Goal: Information Seeking & Learning: Learn about a topic

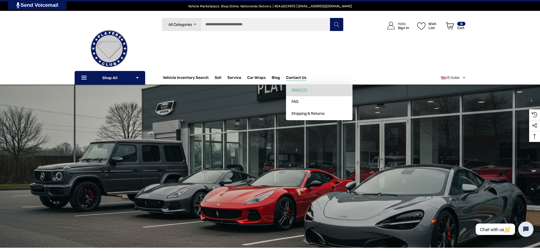
click at [307, 89] on span "About Us" at bounding box center [300, 89] width 16 height 5
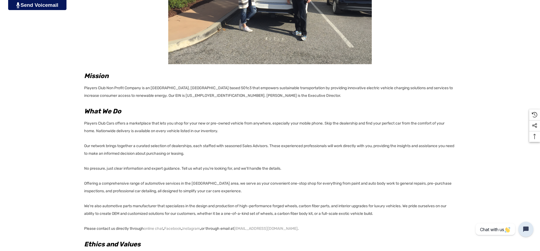
click at [83, 205] on div "Home Contact Us About Us About Us Mission Players Club Non Profit Company is an…" at bounding box center [270, 83] width 540 height 397
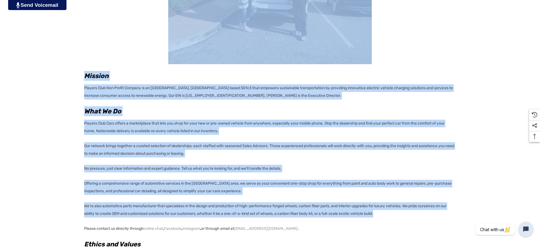
click at [384, 213] on p "We're also automotive parts manufacturer that specializes in the design and pro…" at bounding box center [270, 209] width 372 height 15
click at [164, 213] on p "We're also automotive parts manufacturer that specializes in the design and pro…" at bounding box center [270, 209] width 372 height 15
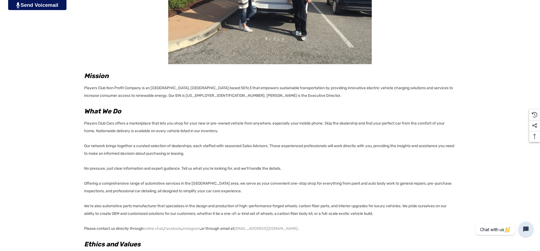
click at [84, 204] on p "We're also automotive parts manufacturer that specializes in the design and pro…" at bounding box center [270, 209] width 372 height 15
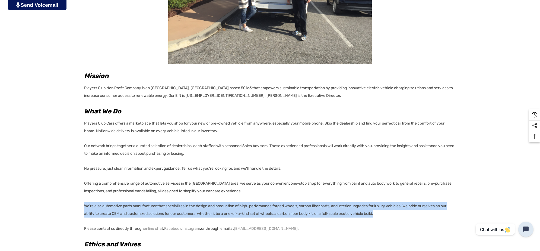
click at [381, 212] on p "We're also automotive parts manufacturer that specializes in the design and pro…" at bounding box center [270, 209] width 372 height 15
copy p "We're also automotive parts manufacturer that specializes in the design and pro…"
